Goal: Task Accomplishment & Management: Manage account settings

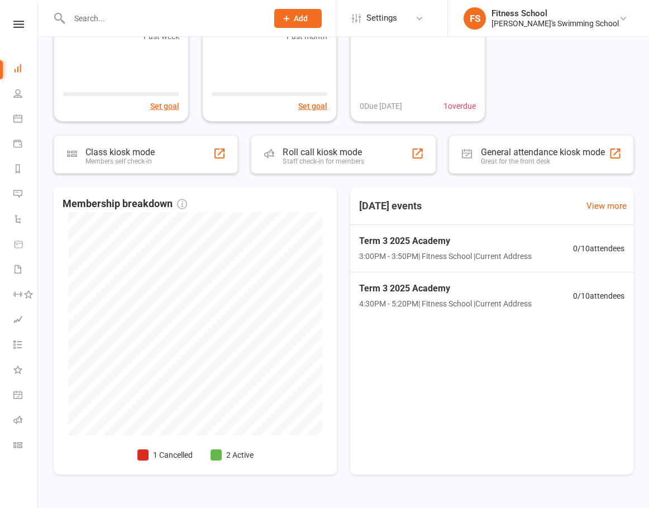
scroll to position [112, 0]
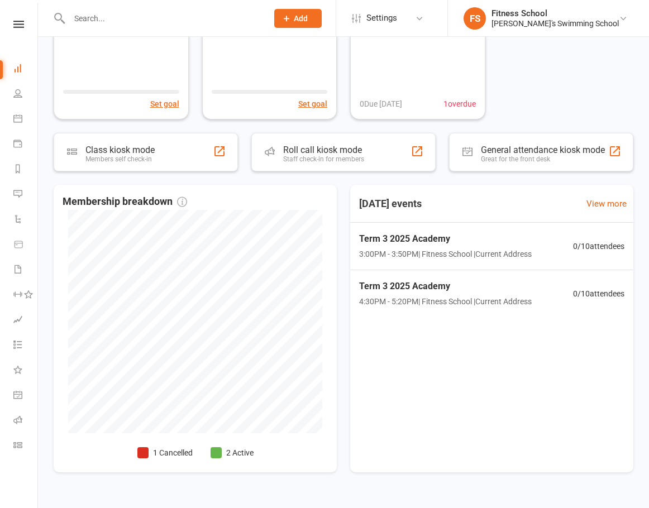
click at [21, 28] on div "Clubworx" at bounding box center [18, 39] width 37 height 36
click at [20, 18] on nav "Clubworx Dashboard People Calendar Payments Reports Messages Automations Produc…" at bounding box center [19, 257] width 38 height 508
click at [15, 27] on icon at bounding box center [18, 24] width 11 height 7
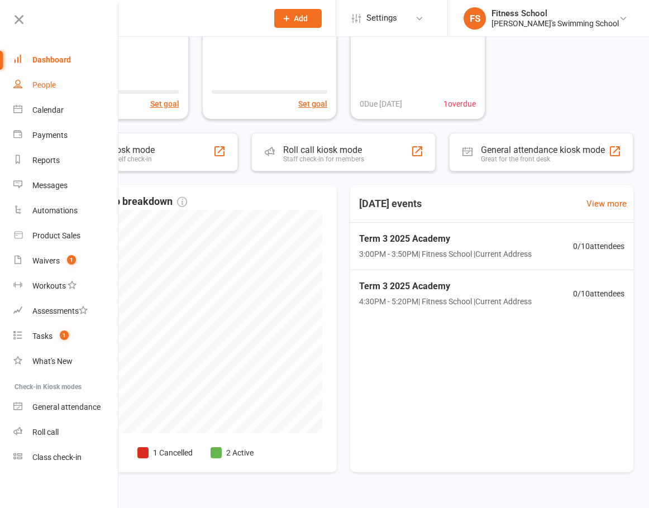
click at [68, 86] on link "People" at bounding box center [66, 85] width 106 height 25
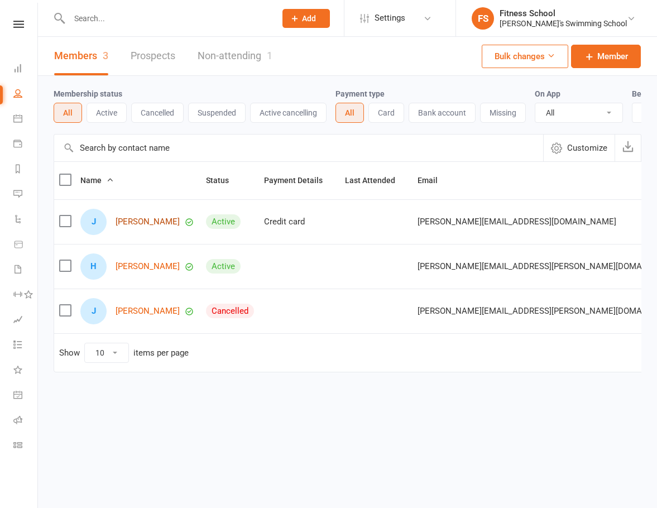
click at [132, 227] on link "John Smith" at bounding box center [148, 221] width 64 height 9
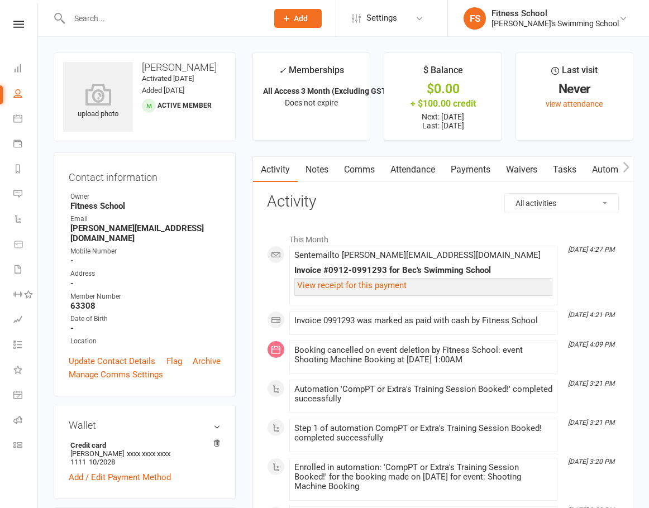
click at [625, 168] on icon "button" at bounding box center [626, 167] width 7 height 12
click at [429, 20] on link "Settings" at bounding box center [391, 18] width 78 height 25
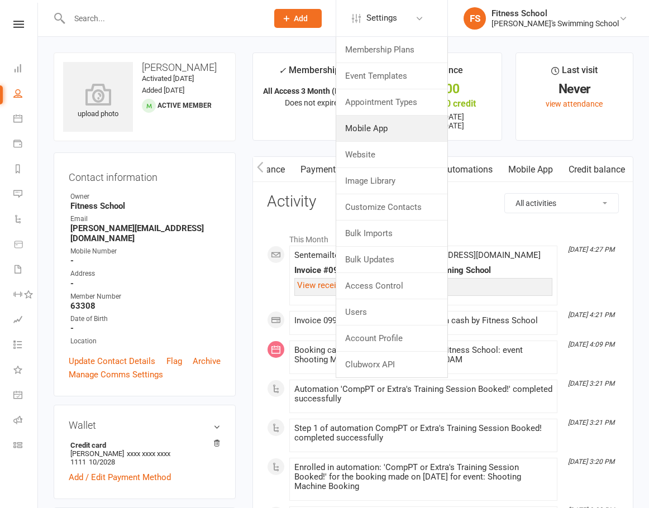
click at [420, 125] on link "Mobile App" at bounding box center [391, 129] width 111 height 26
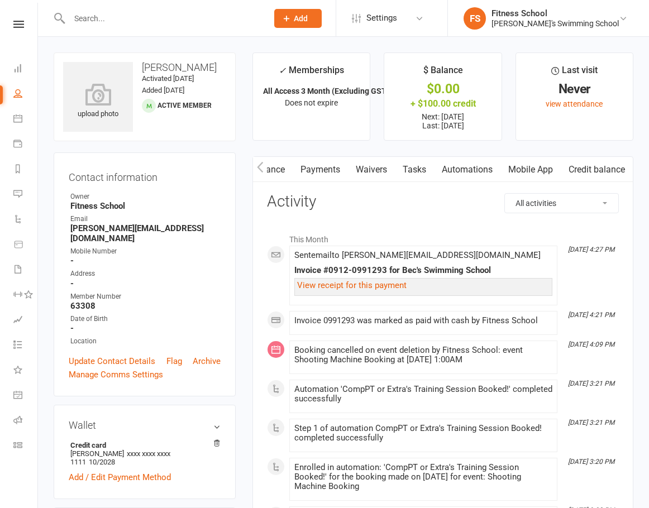
click at [519, 166] on link "Mobile App" at bounding box center [530, 170] width 60 height 26
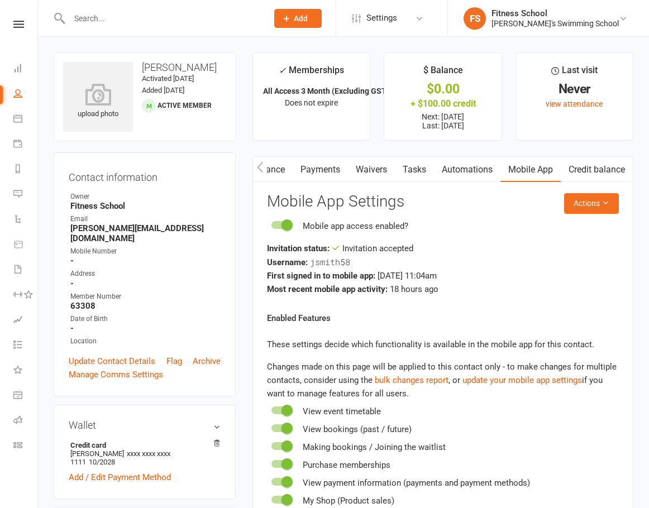
scroll to position [56, 0]
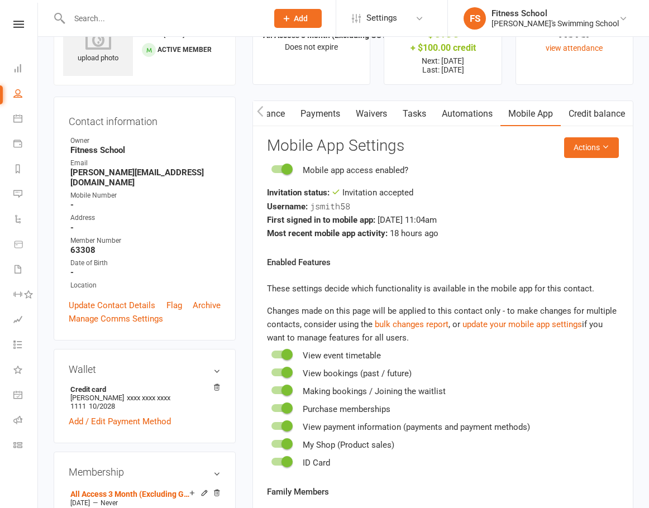
click at [275, 170] on div at bounding box center [280, 169] width 19 height 8
click at [271, 168] on input "checkbox" at bounding box center [271, 168] width 0 height 0
click at [287, 169] on div at bounding box center [280, 169] width 19 height 8
click at [271, 168] on input "checkbox" at bounding box center [271, 168] width 0 height 0
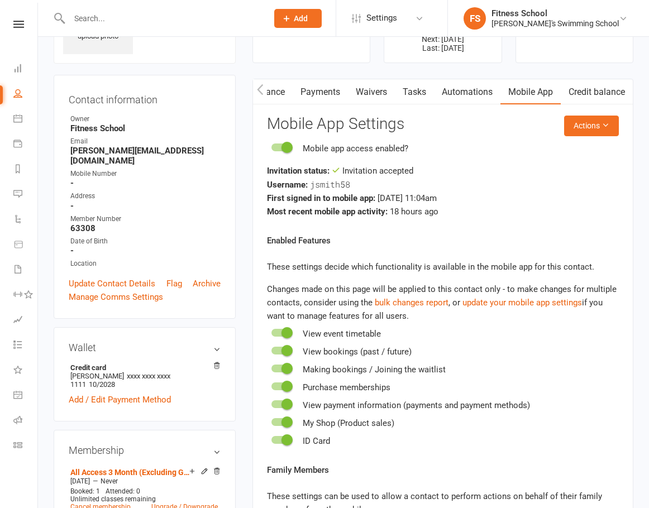
scroll to position [168, 0]
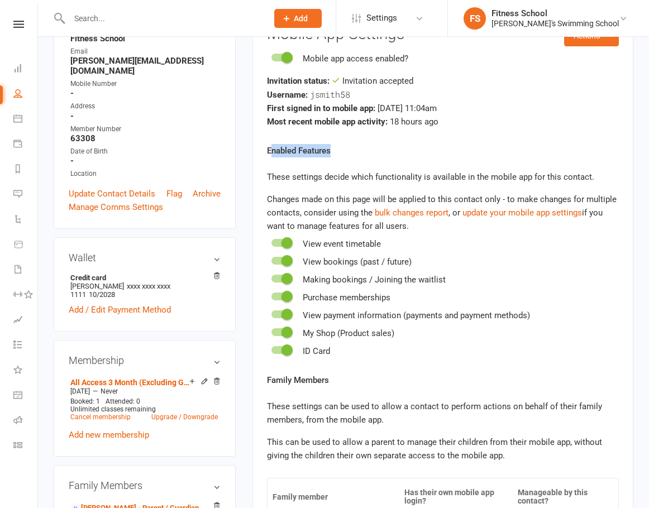
drag, startPoint x: 283, startPoint y: 151, endPoint x: 351, endPoint y: 152, distance: 68.1
click at [351, 152] on div "Enabled Features These settings decide which functionality is available in the …" at bounding box center [443, 251] width 352 height 214
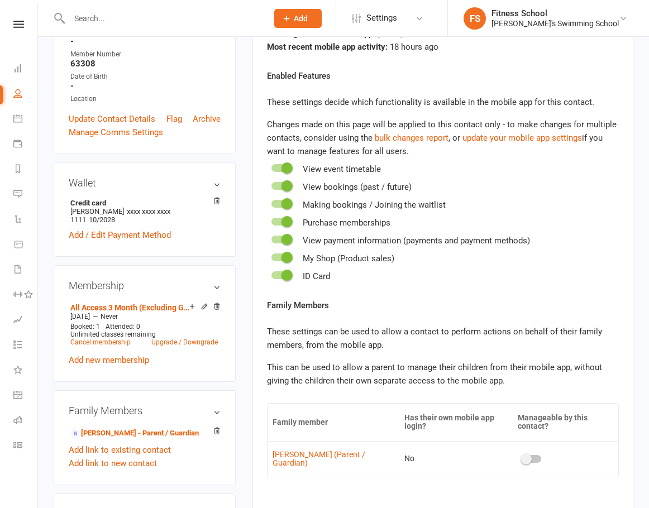
scroll to position [223, 0]
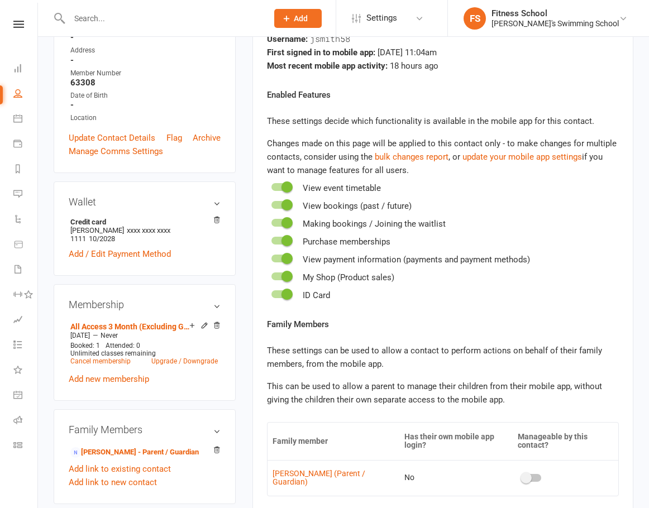
click at [275, 246] on div "Purchase memberships" at bounding box center [443, 241] width 352 height 13
click at [275, 240] on div at bounding box center [280, 241] width 19 height 8
click at [271, 239] on input "checkbox" at bounding box center [271, 239] width 0 height 0
click at [284, 240] on div at bounding box center [280, 241] width 19 height 8
click at [271, 239] on input "checkbox" at bounding box center [271, 239] width 0 height 0
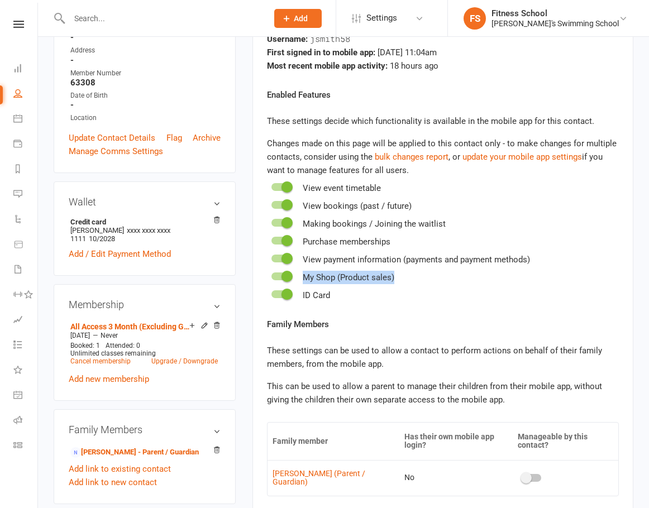
drag, startPoint x: 306, startPoint y: 280, endPoint x: 403, endPoint y: 279, distance: 97.2
click at [403, 279] on div "My Shop (Product sales)" at bounding box center [443, 277] width 352 height 13
click at [351, 283] on div "My Shop (Product sales)" at bounding box center [443, 277] width 352 height 13
click at [278, 280] on div at bounding box center [280, 276] width 19 height 8
click at [271, 275] on input "checkbox" at bounding box center [271, 275] width 0 height 0
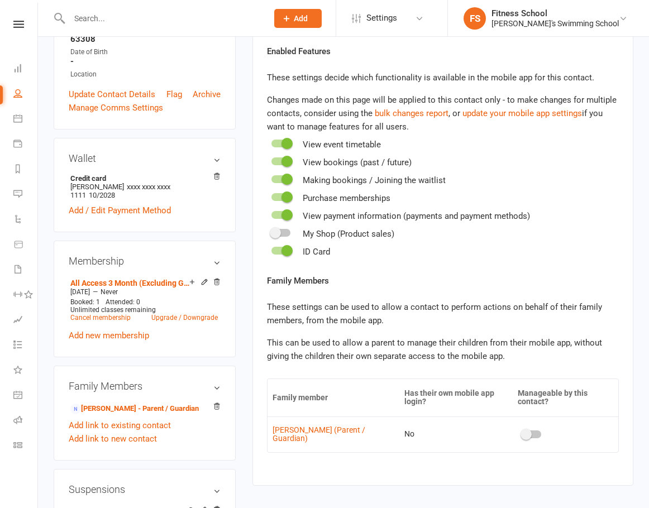
scroll to position [279, 0]
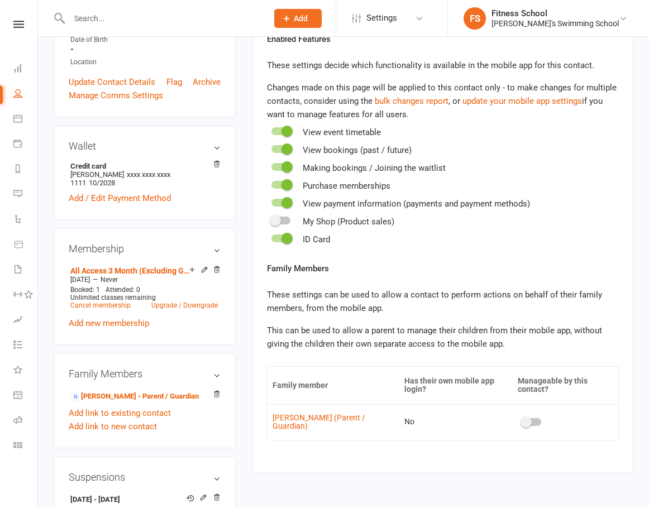
click at [285, 217] on div at bounding box center [280, 221] width 19 height 8
click at [271, 219] on input "checkbox" at bounding box center [271, 219] width 0 height 0
click at [357, 229] on div "Enabled Features These settings decide which functionality is available in the …" at bounding box center [443, 139] width 352 height 214
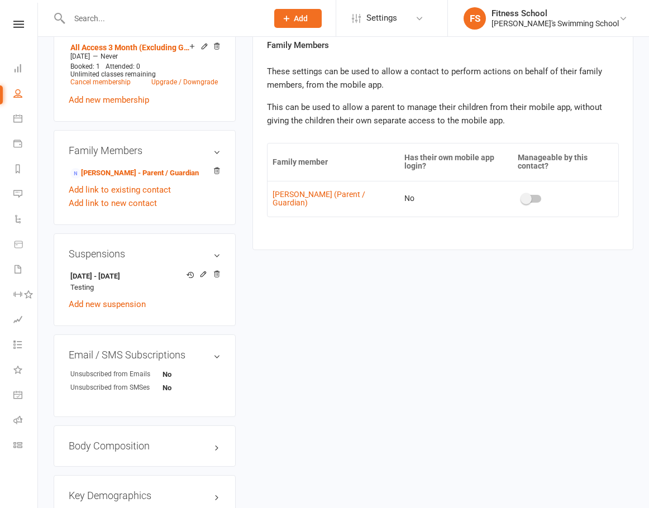
scroll to position [447, 0]
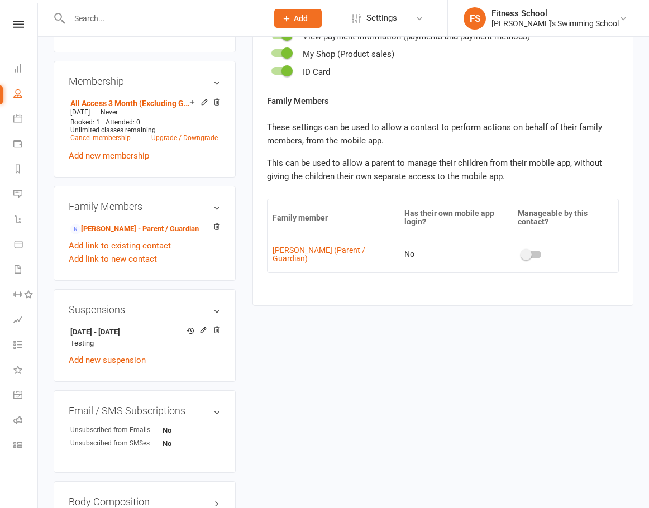
click at [536, 256] on td at bounding box center [566, 255] width 106 height 36
click at [533, 258] on div at bounding box center [531, 255] width 19 height 8
click at [522, 253] on input "checkbox" at bounding box center [522, 253] width 0 height 0
click at [522, 253] on div at bounding box center [531, 255] width 19 height 8
click at [522, 253] on input "checkbox" at bounding box center [522, 253] width 0 height 0
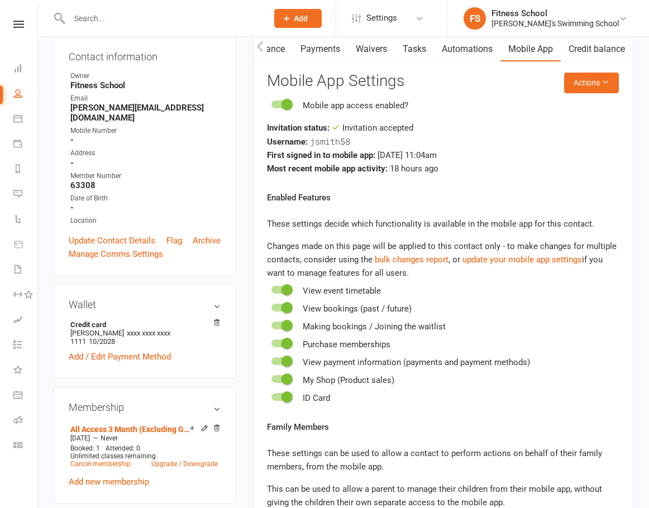
scroll to position [112, 0]
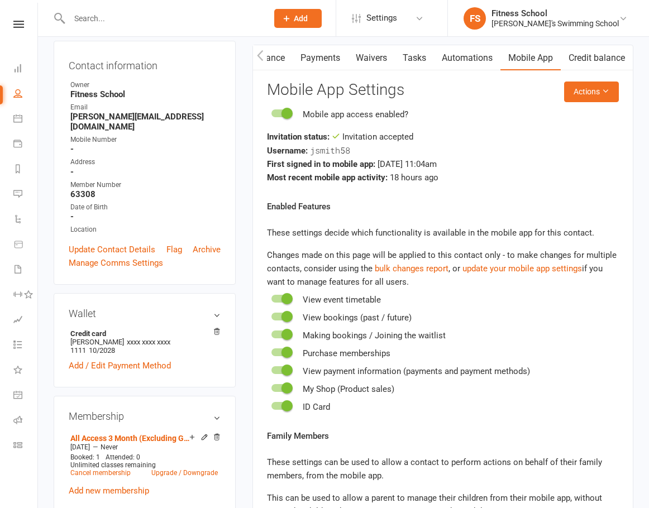
click at [397, 24] on span "Settings" at bounding box center [381, 18] width 31 height 25
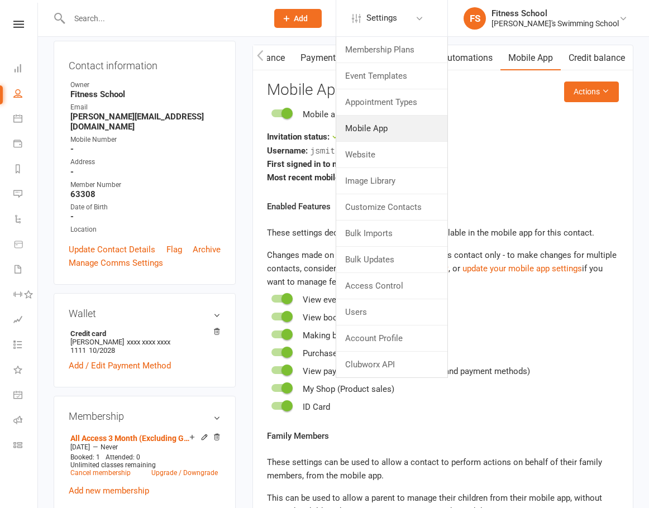
click at [412, 125] on link "Mobile App" at bounding box center [391, 129] width 111 height 26
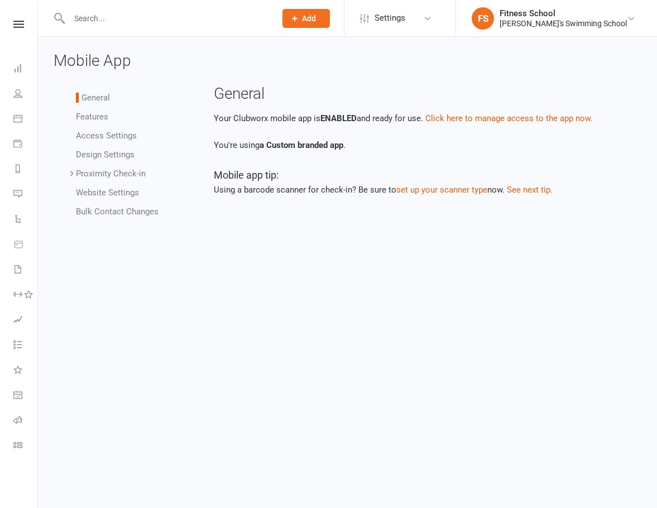
click at [116, 137] on link "Access Settings" at bounding box center [106, 136] width 61 height 10
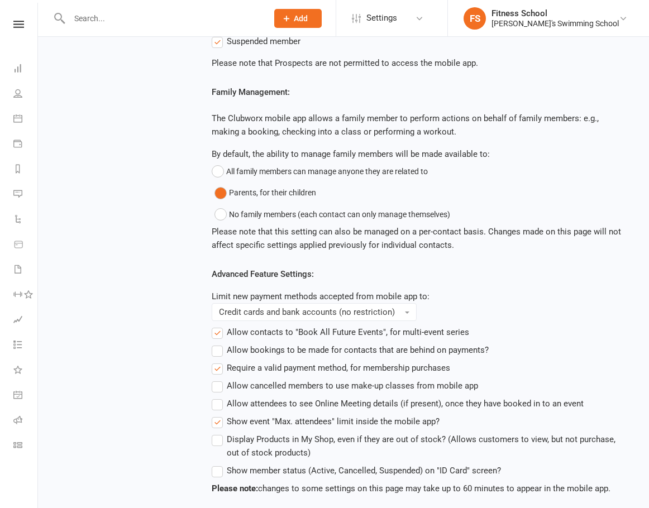
scroll to position [325, 0]
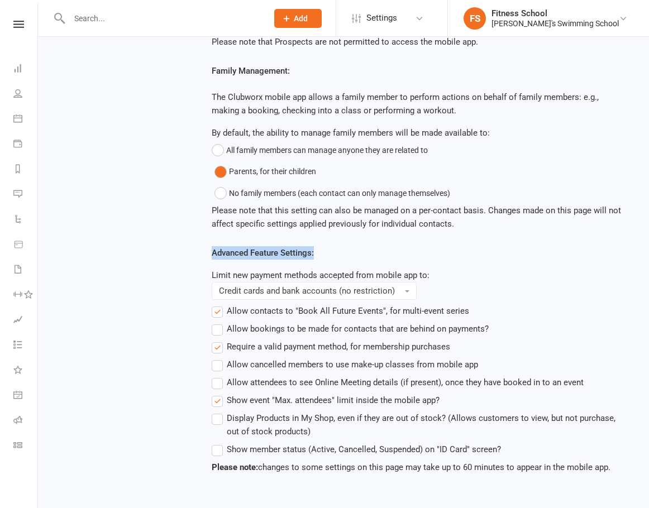
drag, startPoint x: 208, startPoint y: 257, endPoint x: 328, endPoint y: 255, distance: 119.5
click at [328, 255] on main "Access Settings The settings on this page decide who can use your Clubworx mobi…" at bounding box center [418, 117] width 430 height 714
click at [145, 396] on div "General Features Access Settings Design Settings Proximity Check-in Event Locat…" at bounding box center [343, 125] width 596 height 731
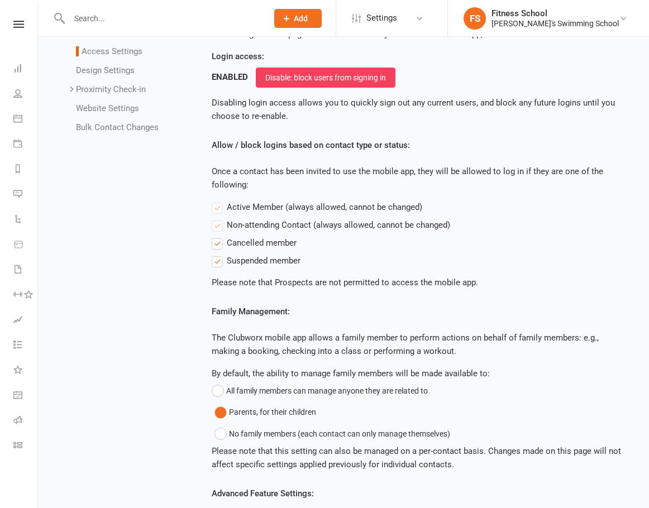
scroll to position [102, 0]
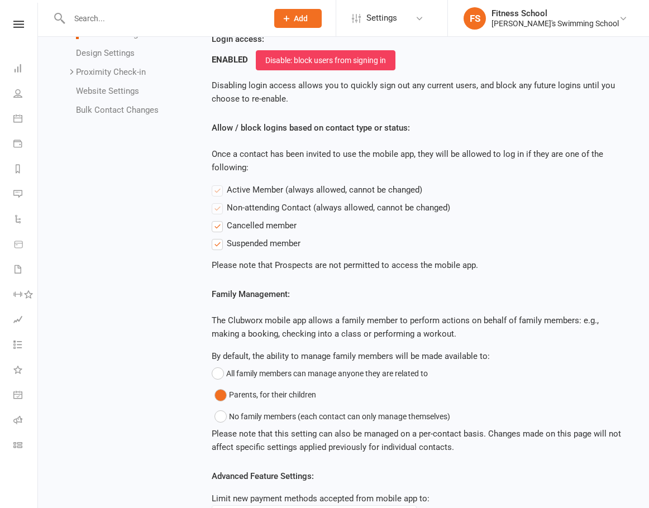
click at [213, 227] on label "Cancelled member" at bounding box center [254, 225] width 85 height 13
click at [213, 219] on input "Cancelled member" at bounding box center [215, 219] width 7 height 0
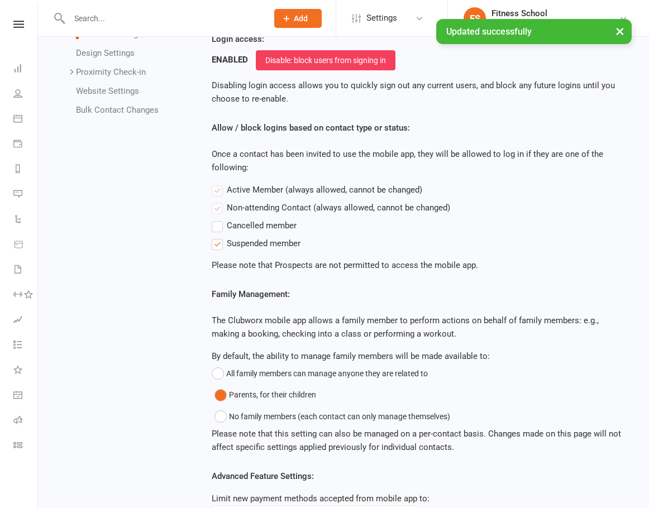
click at [219, 228] on label "Cancelled member" at bounding box center [254, 225] width 85 height 13
click at [219, 219] on input "Cancelled member" at bounding box center [215, 219] width 7 height 0
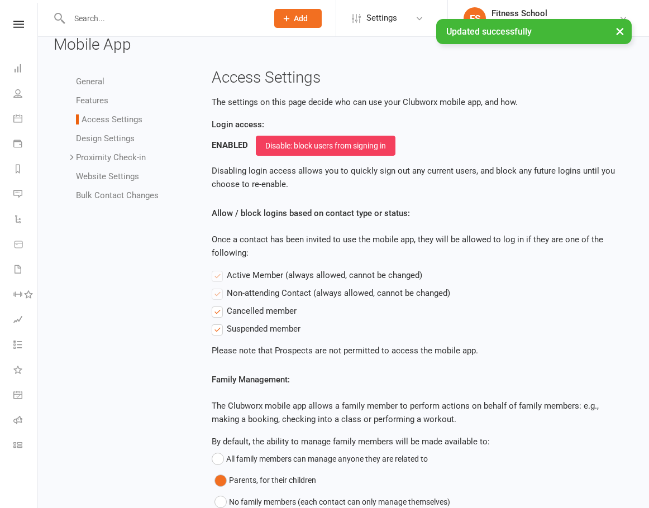
scroll to position [0, 0]
